Goal: Task Accomplishment & Management: Manage account settings

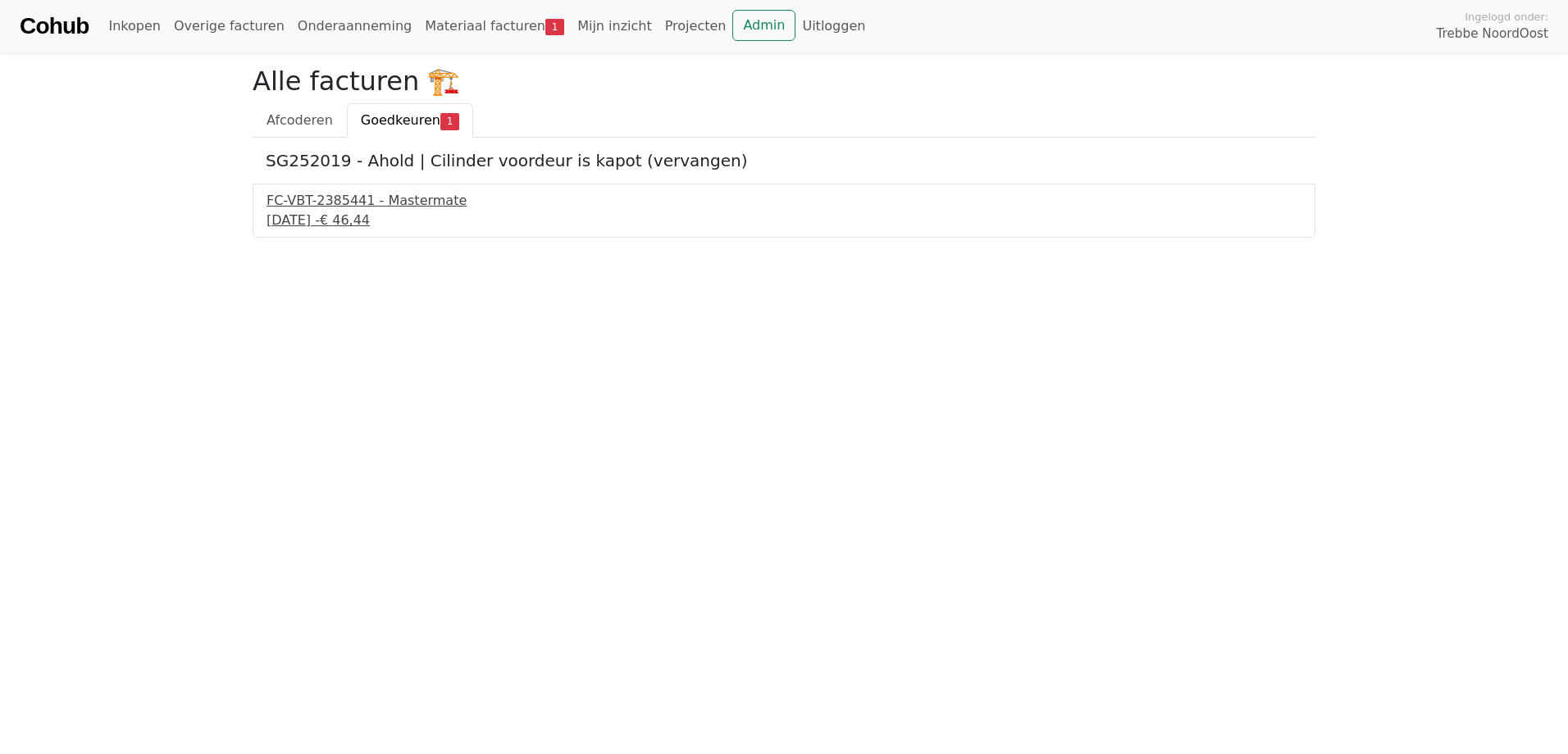
click at [453, 202] on div "FC-VBT-2385441 - Mastermate" at bounding box center [783, 201] width 1035 height 19
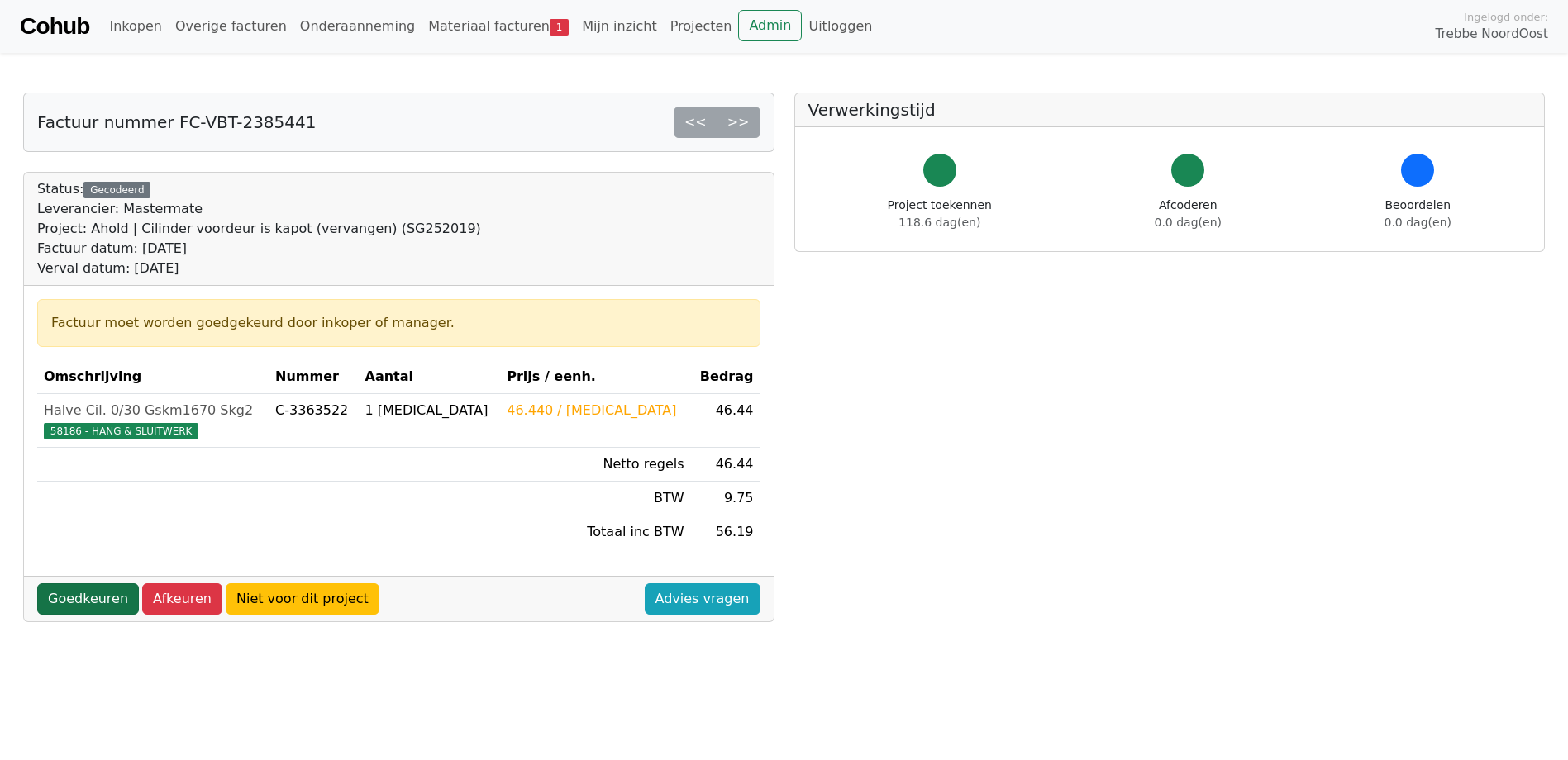
click at [102, 598] on link "Goedkeuren" at bounding box center [87, 599] width 102 height 31
